Goal: Information Seeking & Learning: Learn about a topic

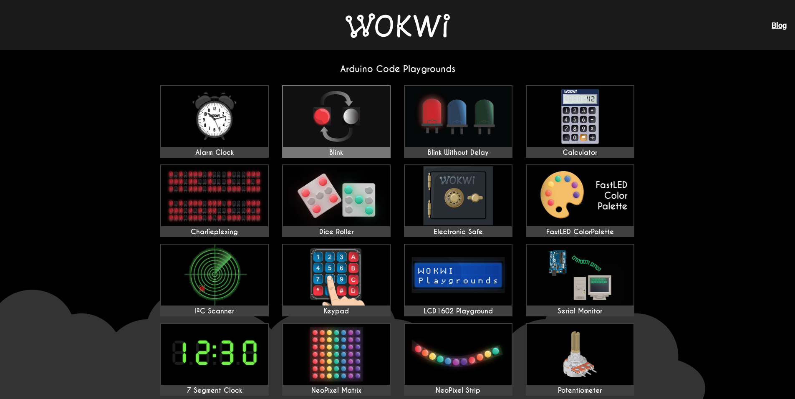
click at [359, 114] on img at bounding box center [336, 116] width 107 height 61
drag, startPoint x: 382, startPoint y: 66, endPoint x: 399, endPoint y: 57, distance: 19.2
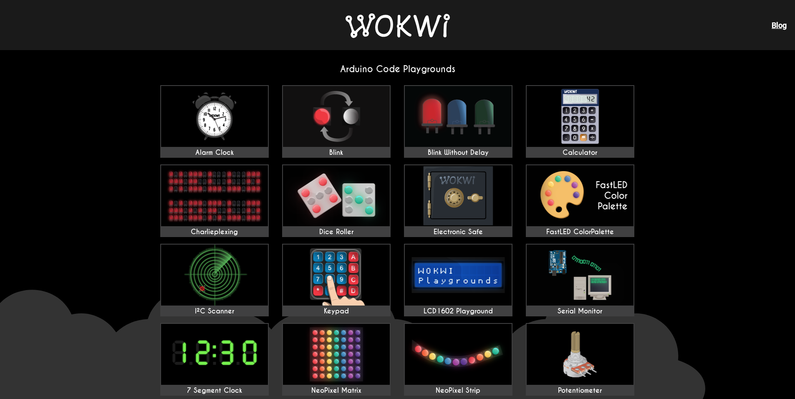
click at [496, 50] on div "Blog" at bounding box center [397, 25] width 795 height 50
click at [788, 23] on div "Blog" at bounding box center [397, 25] width 795 height 50
click at [783, 24] on link "Blog" at bounding box center [779, 25] width 15 height 9
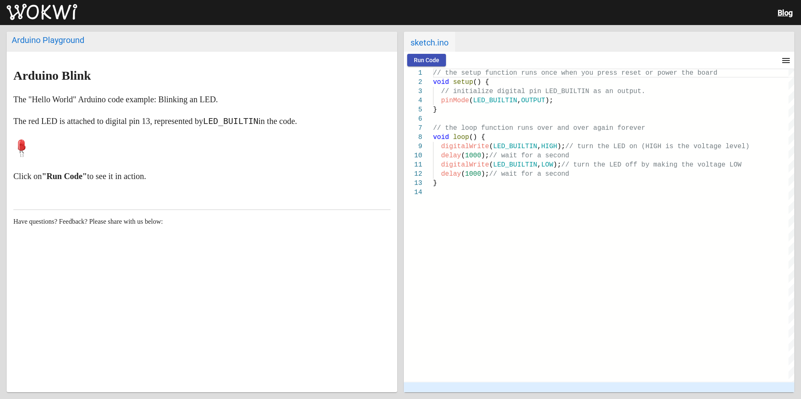
drag, startPoint x: 0, startPoint y: 0, endPoint x: 269, endPoint y: 108, distance: 289.5
click at [212, 45] on h2 "Arduino Playground" at bounding box center [202, 42] width 391 height 20
